Goal: Task Accomplishment & Management: Manage account settings

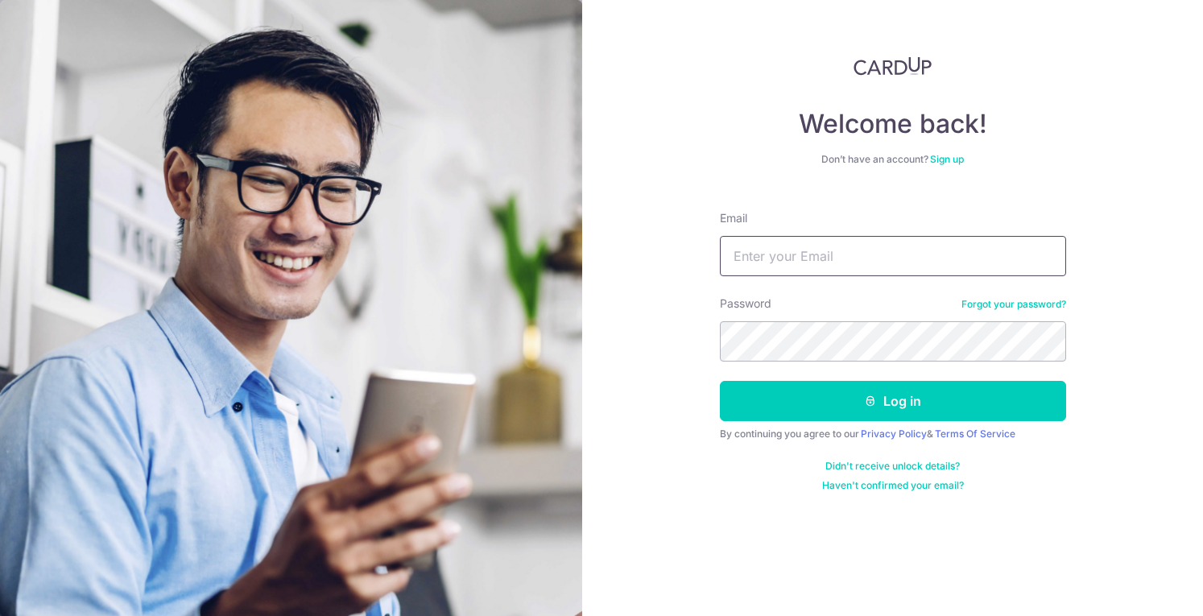
click at [825, 248] on input "Email" at bounding box center [893, 256] width 346 height 40
type input "[EMAIL_ADDRESS][DOMAIN_NAME]"
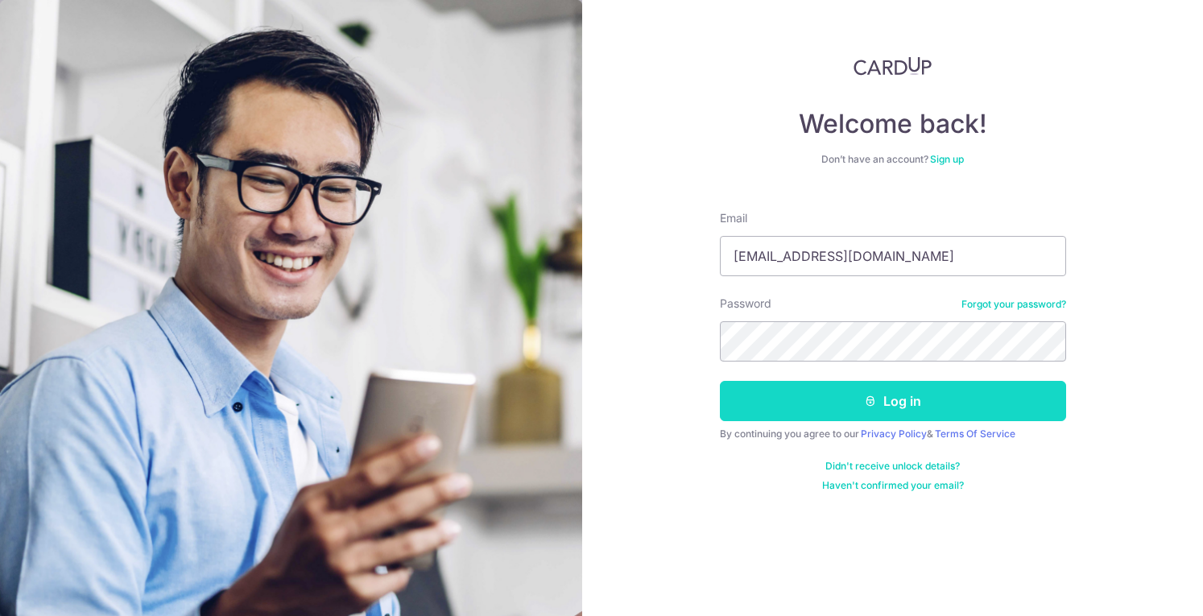
click at [806, 411] on button "Log in" at bounding box center [893, 401] width 346 height 40
